Goal: Task Accomplishment & Management: Use online tool/utility

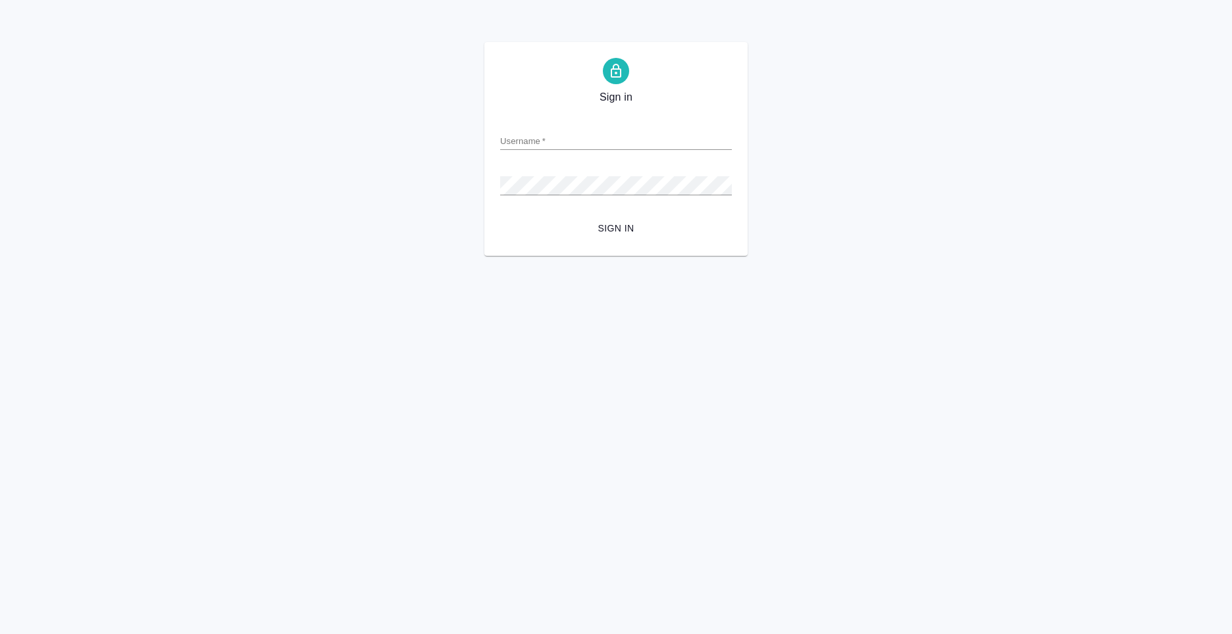
click at [541, 138] on input "Username   *" at bounding box center [616, 141] width 232 height 18
type input "[PERSON_NAME][EMAIL_ADDRESS][PERSON_NAME][DOMAIN_NAME]"
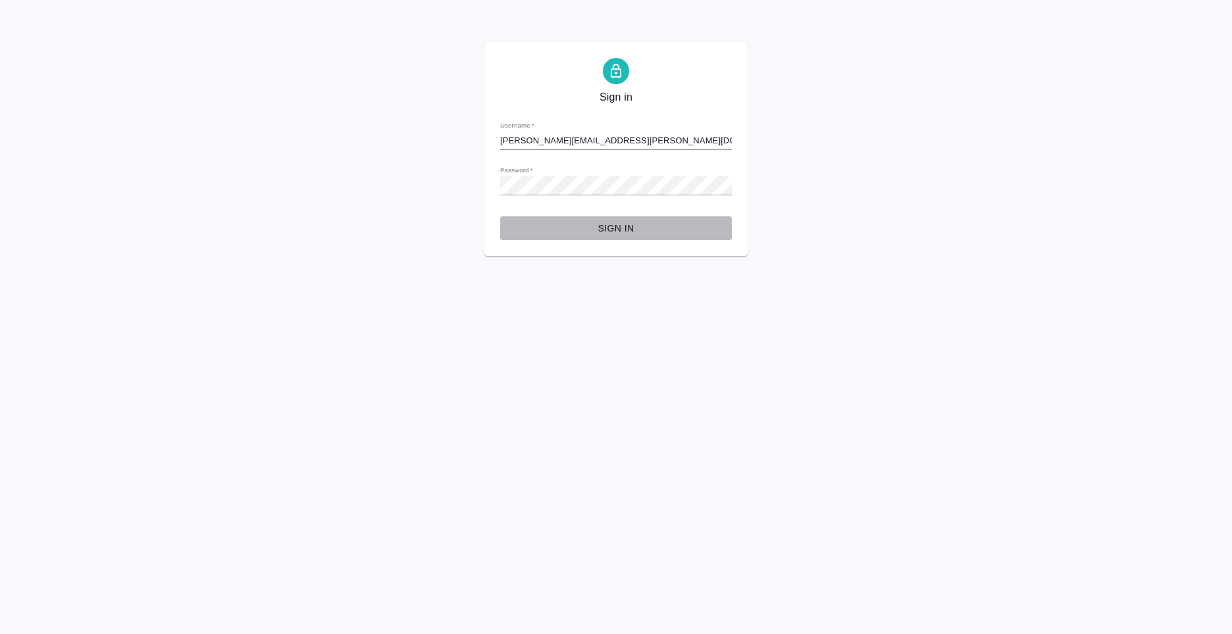
click at [620, 227] on span "Sign in" at bounding box center [616, 228] width 211 height 16
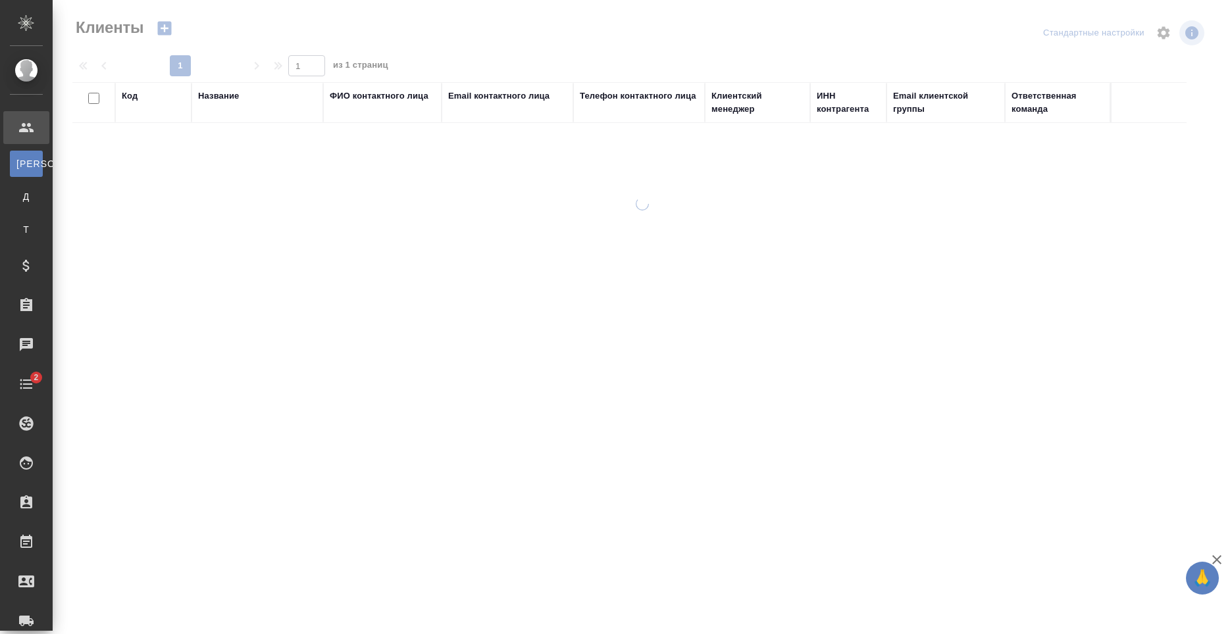
select select "RU"
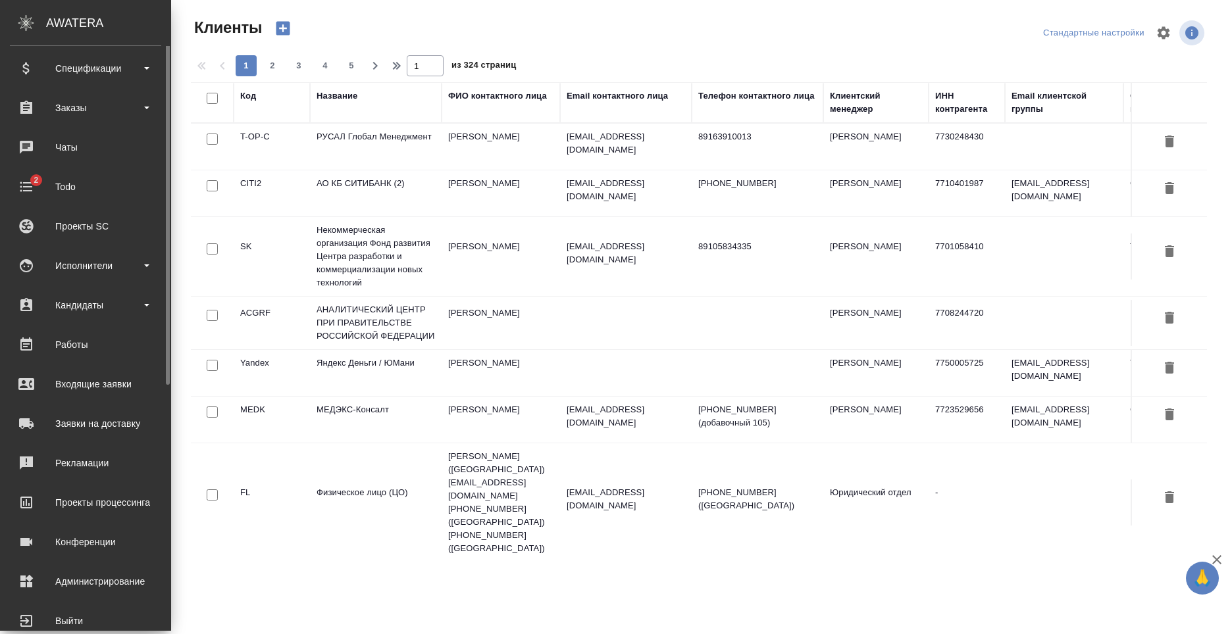
scroll to position [224, 0]
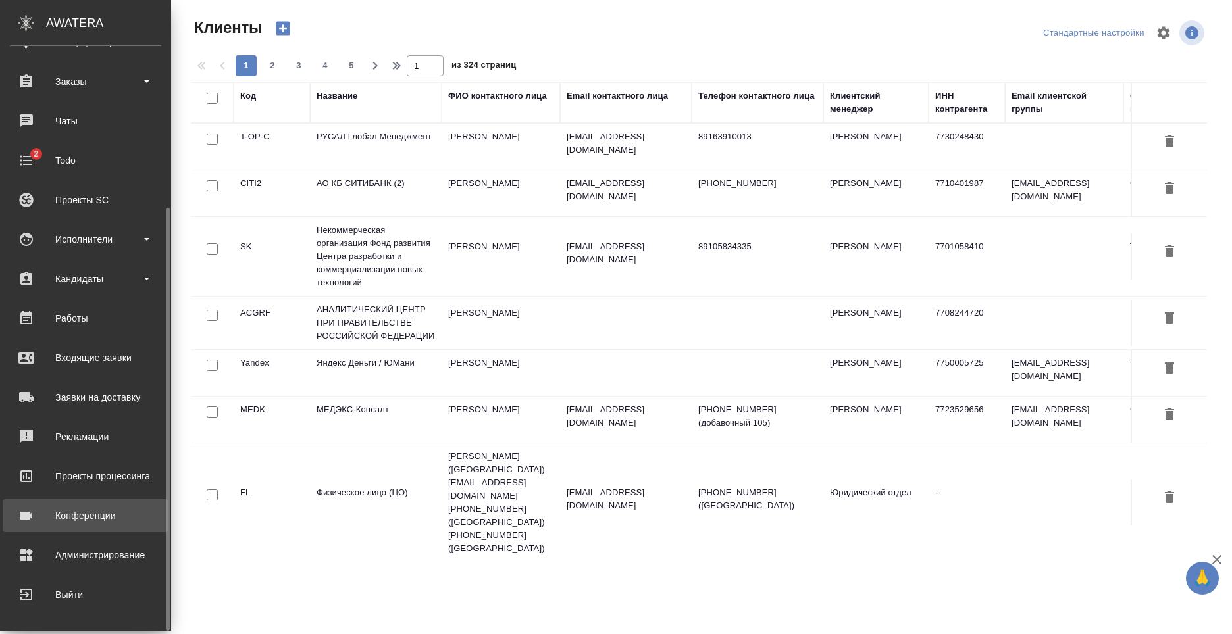
click at [113, 515] on div "Конференции" at bounding box center [85, 516] width 151 height 20
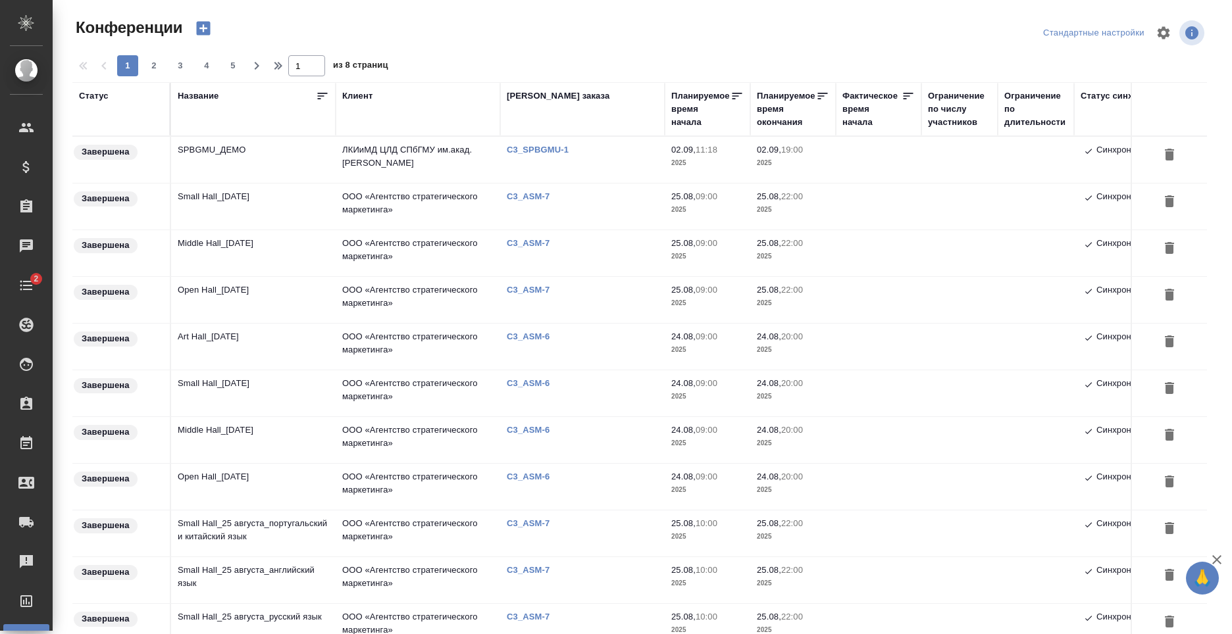
type input "[PERSON_NAME]"
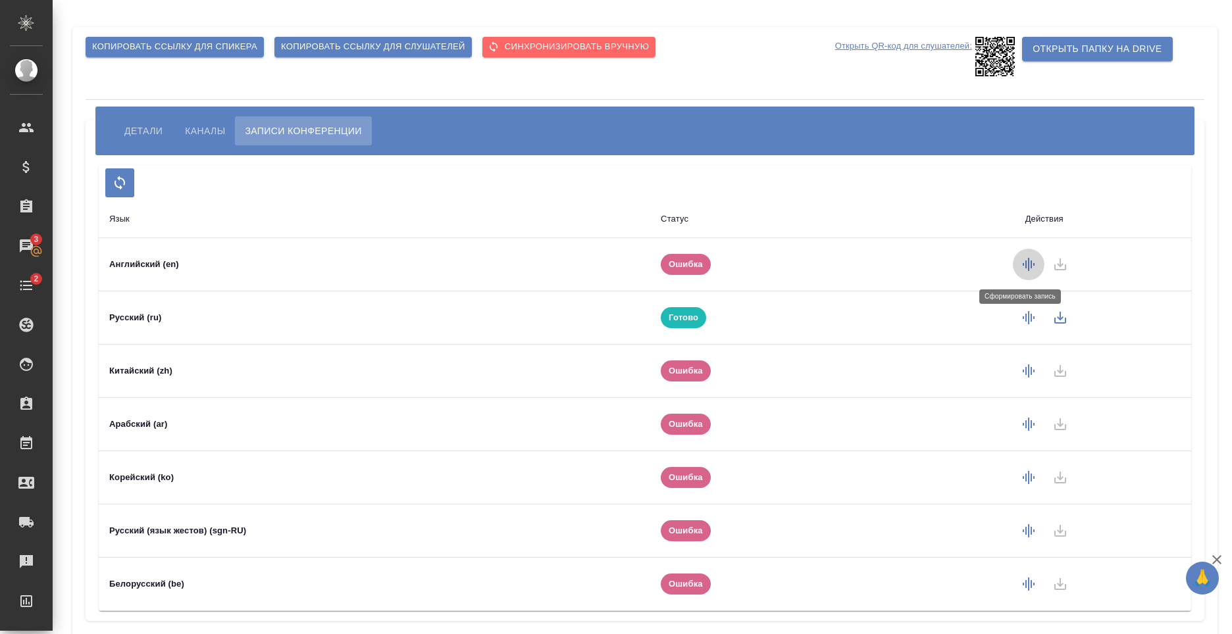
click at [1021, 262] on icon "button" at bounding box center [1029, 265] width 16 height 16
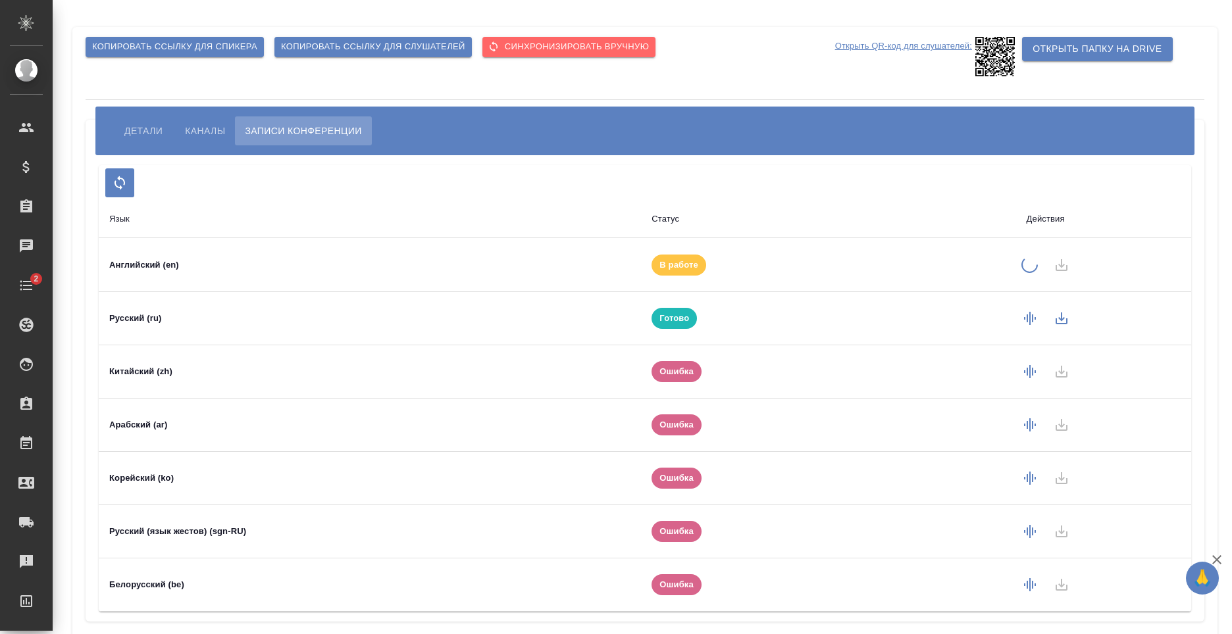
click at [140, 132] on span "Детали" at bounding box center [143, 131] width 38 height 16
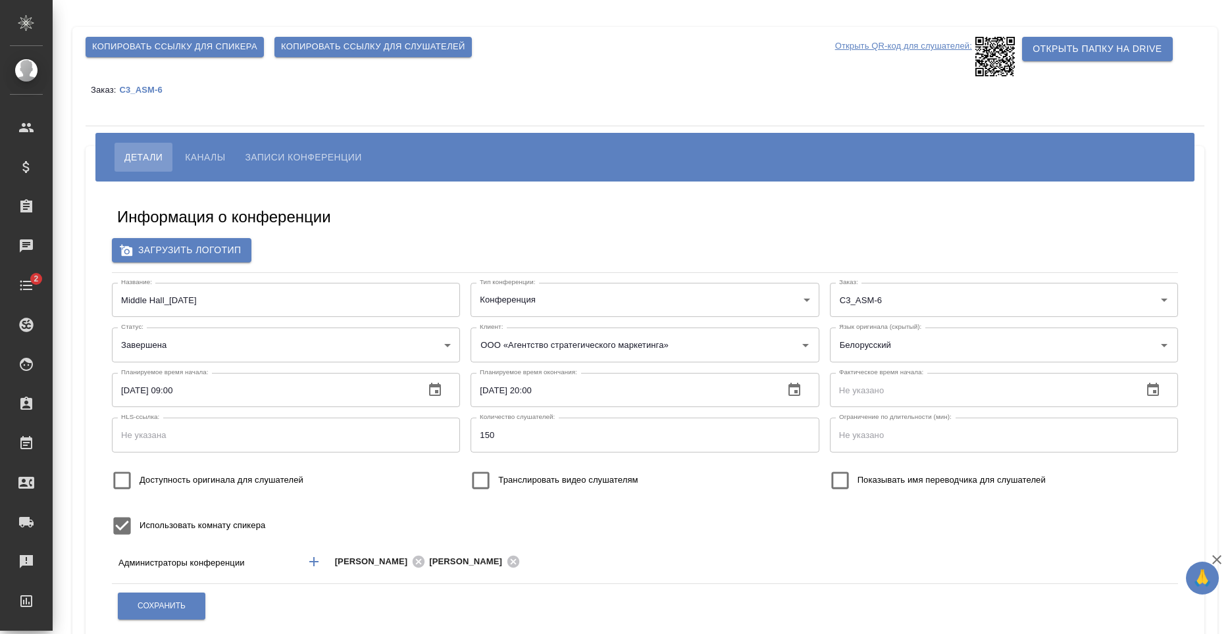
type input "ООО «Агентство стратегического маркетинга»"
type input "Белорусский"
click at [277, 158] on span "Записи конференции" at bounding box center [303, 157] width 116 height 16
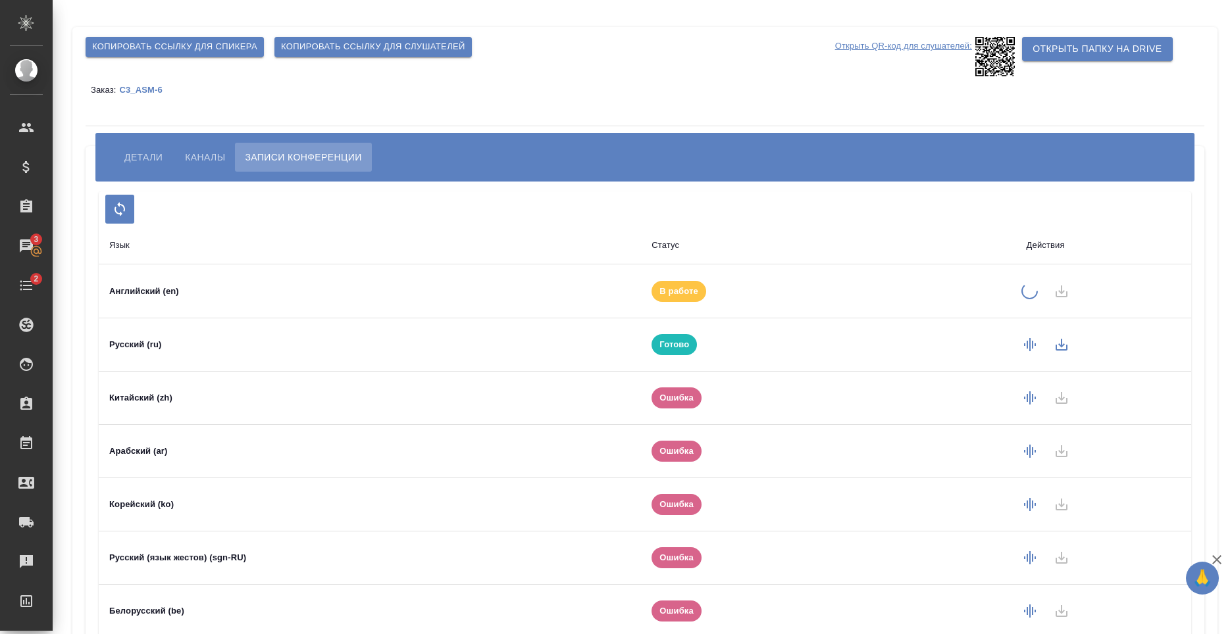
scroll to position [70, 0]
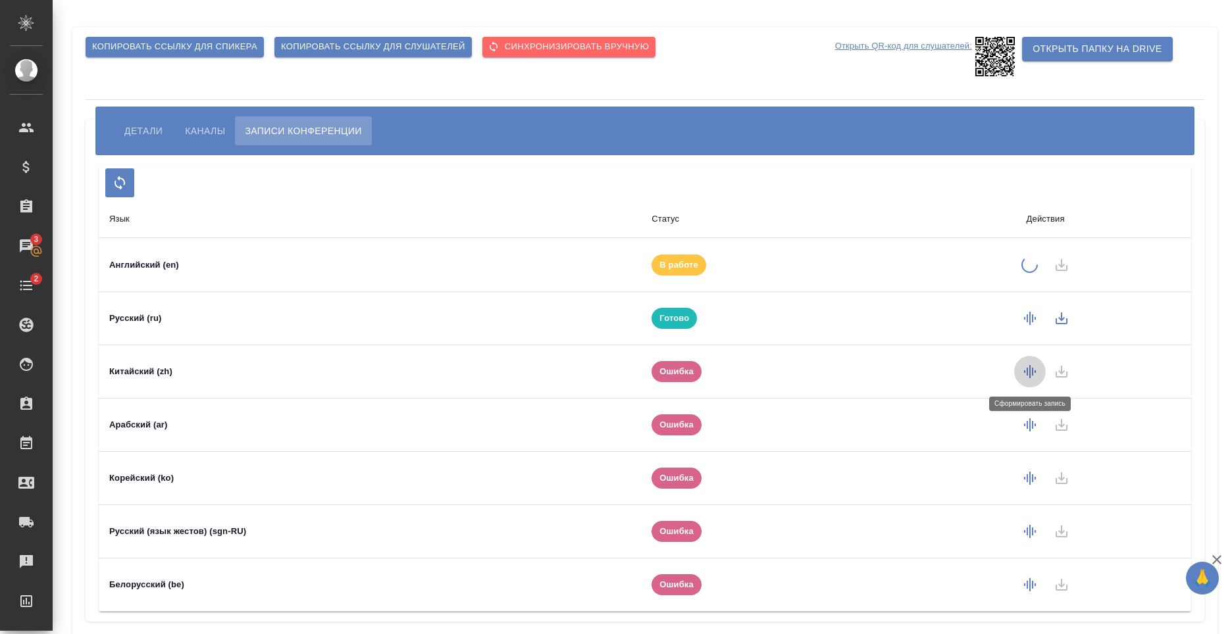
click at [1031, 367] on icon "button" at bounding box center [1030, 372] width 16 height 16
click at [1029, 429] on icon "button" at bounding box center [1030, 426] width 16 height 16
